Goal: Go to known website: Go to known website

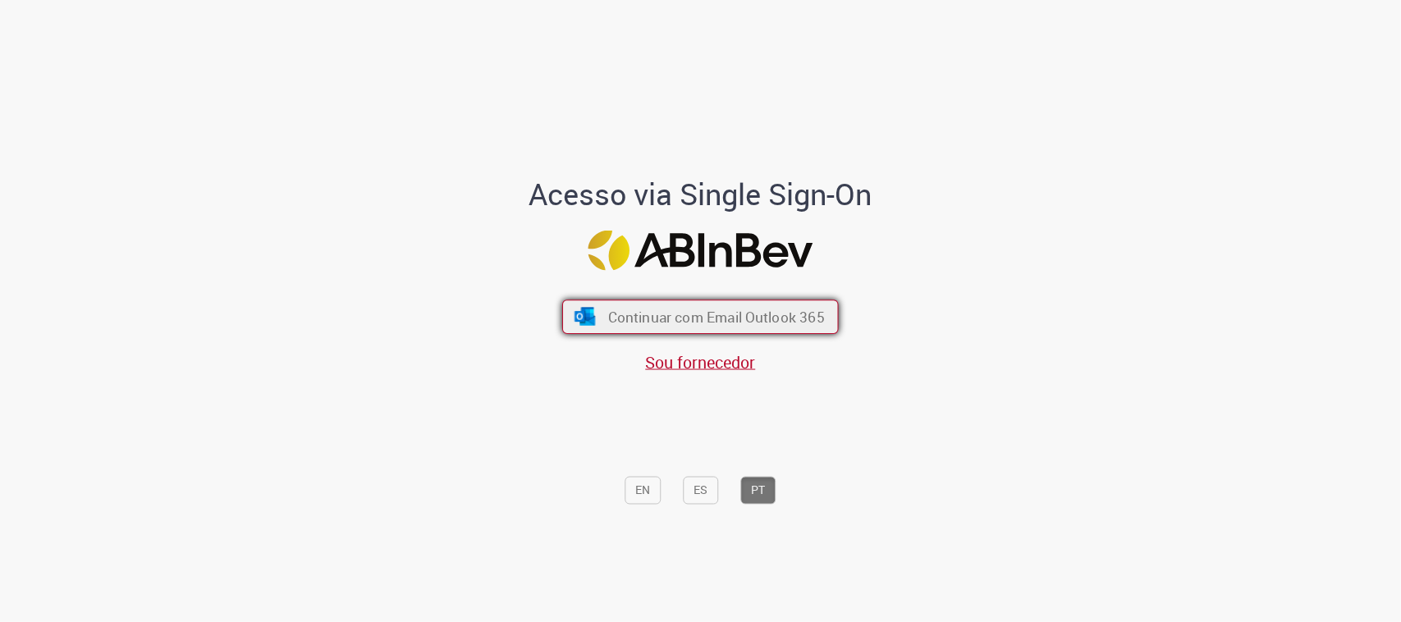
click at [689, 313] on span "Continuar com Email Outlook 365" at bounding box center [716, 317] width 217 height 19
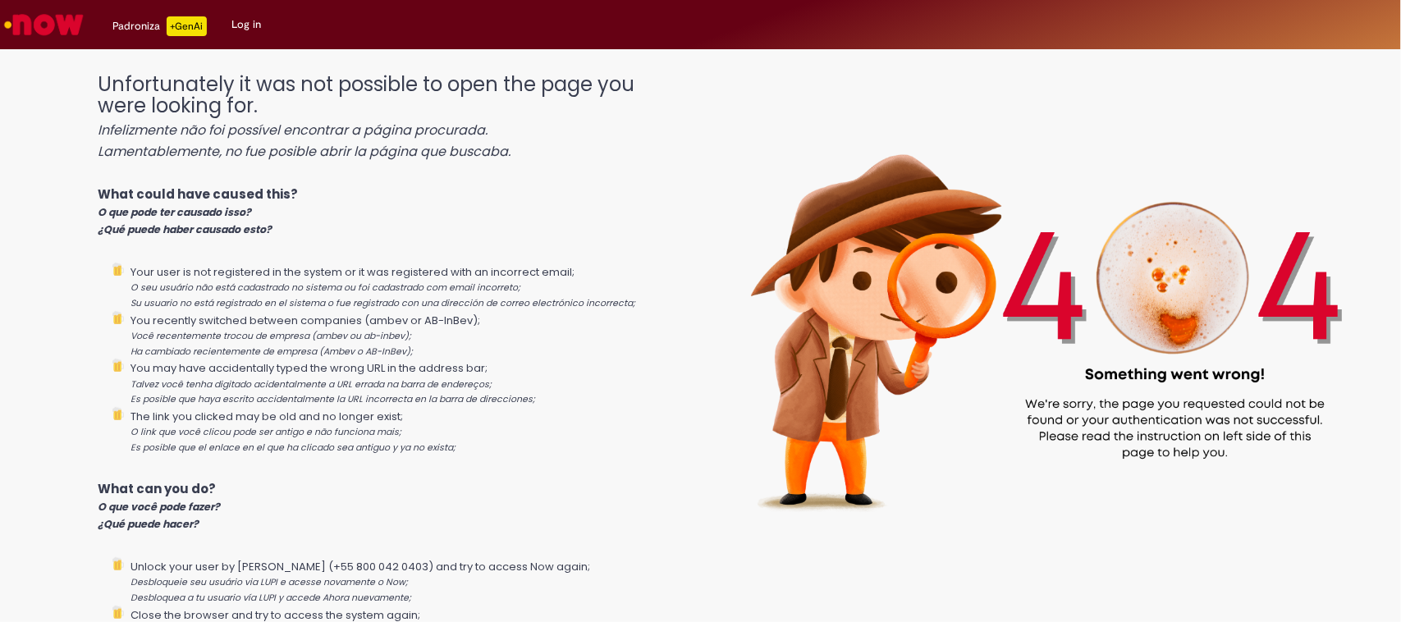
click at [234, 27] on link "Log in" at bounding box center [246, 24] width 54 height 49
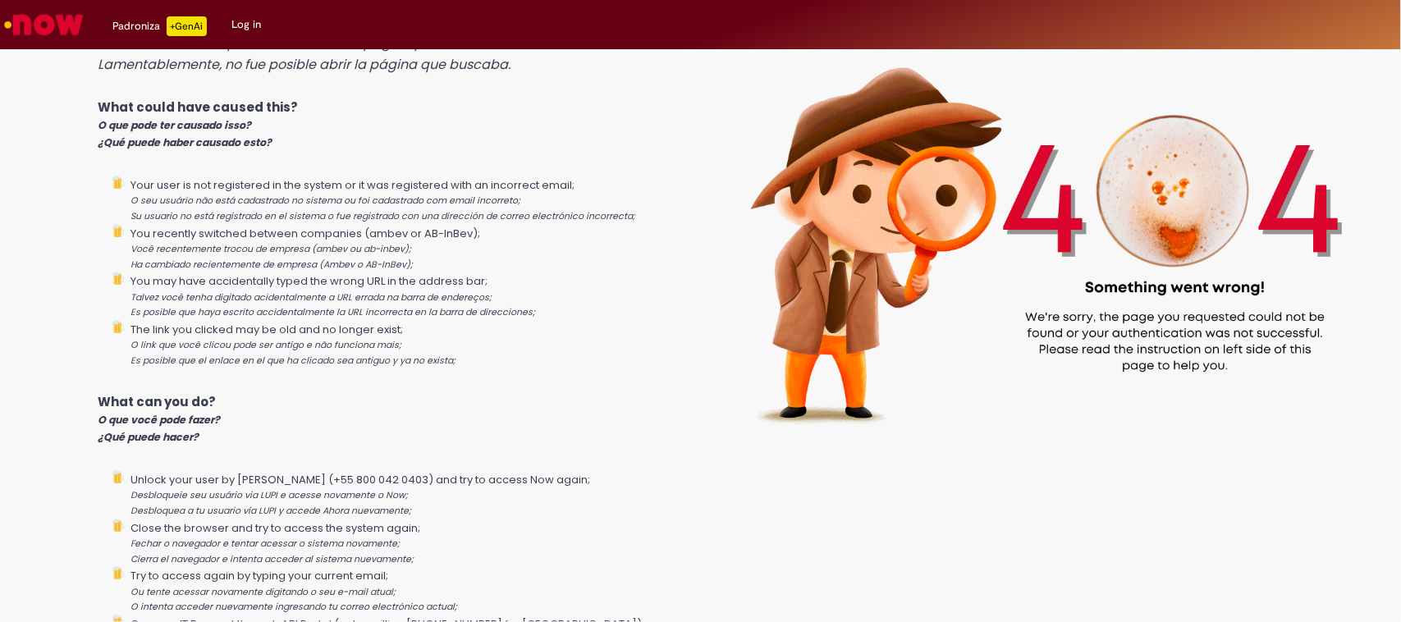
scroll to position [190, 0]
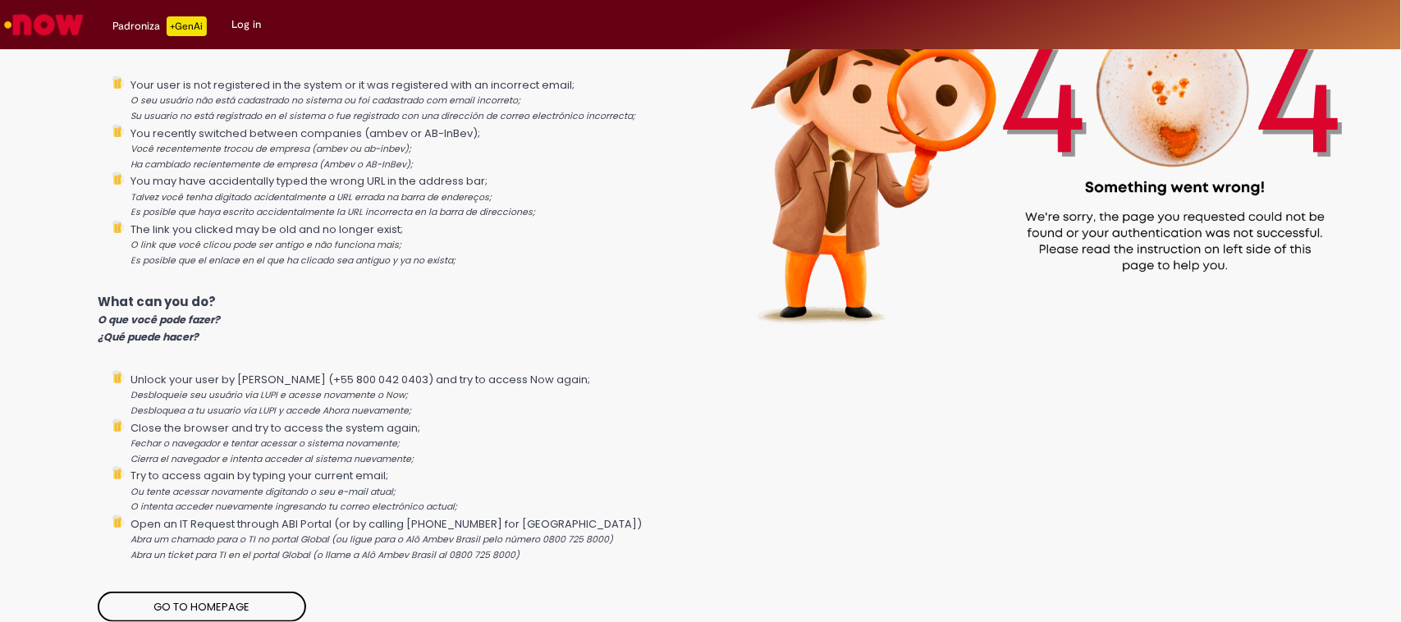
click at [193, 608] on link "Go to homepage" at bounding box center [202, 607] width 208 height 31
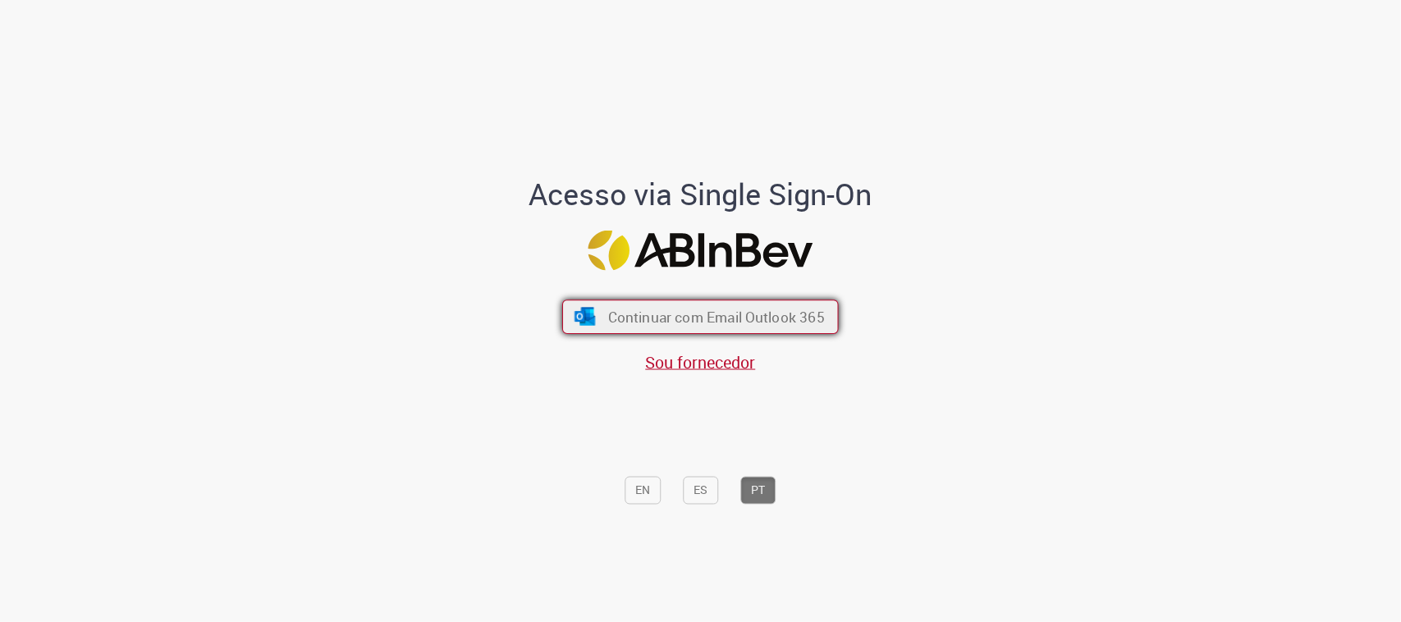
click at [628, 313] on span "Continuar com Email Outlook 365" at bounding box center [716, 317] width 217 height 19
